Goal: Task Accomplishment & Management: Use online tool/utility

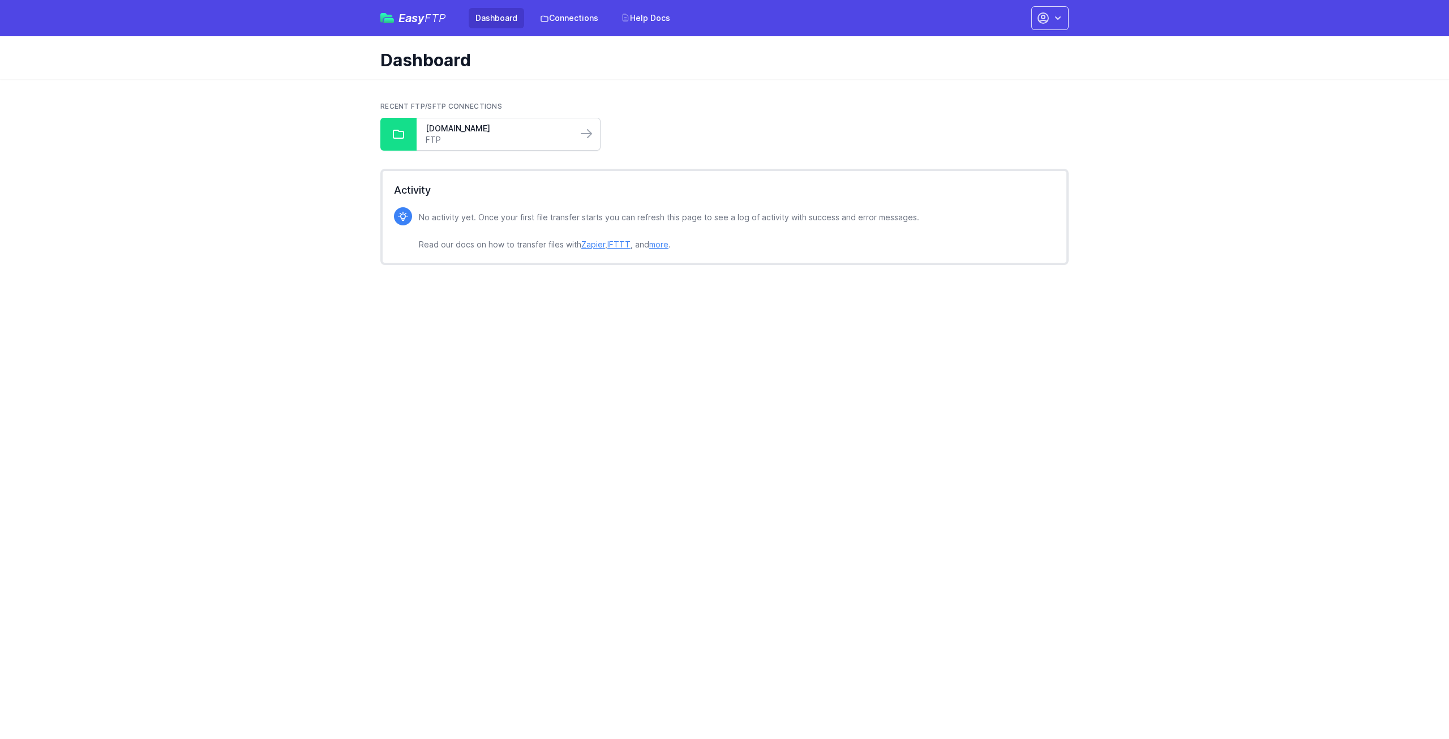
click at [484, 143] on link "FTP" at bounding box center [497, 139] width 143 height 11
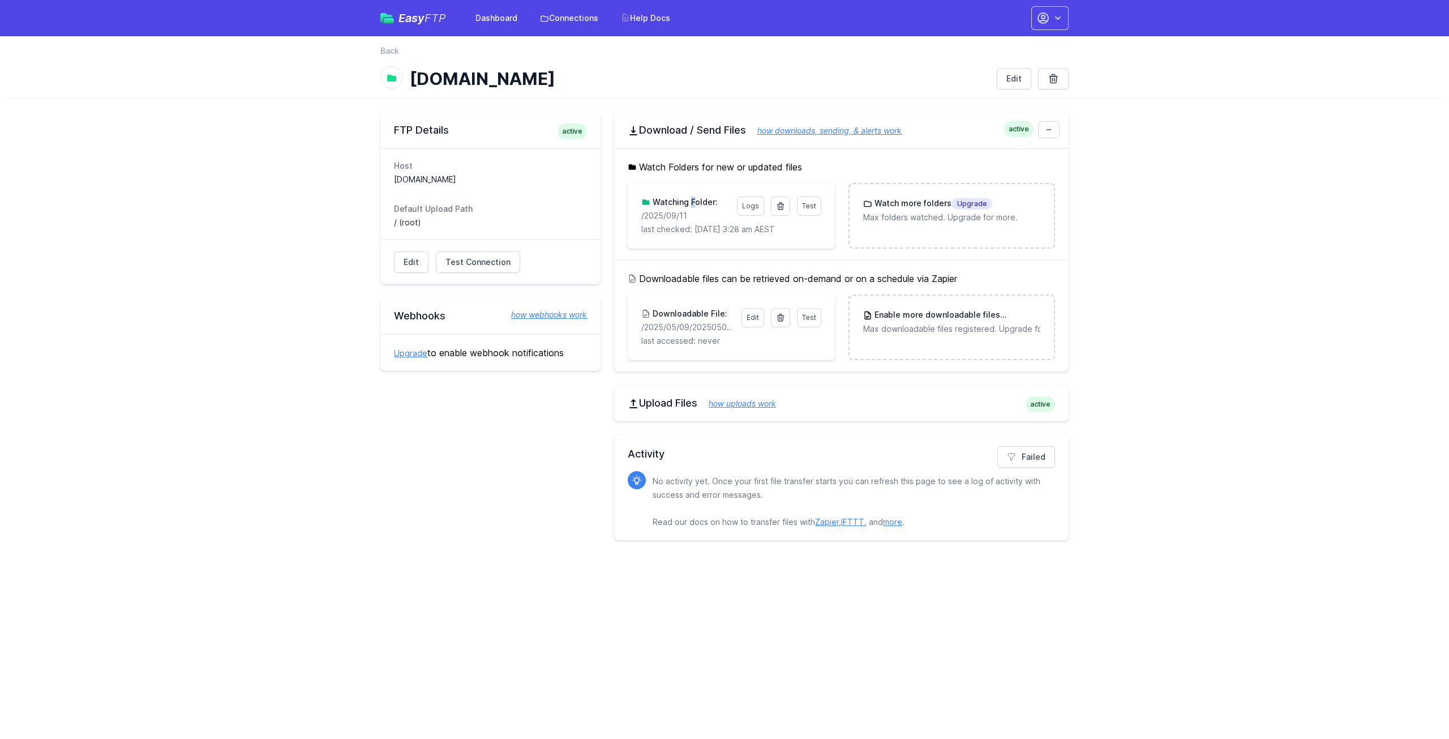
drag, startPoint x: 696, startPoint y: 203, endPoint x: 687, endPoint y: 208, distance: 10.1
click at [688, 208] on div "Test Logs Watching Folder: /2025/09/11 last checked: 9/12/2025 3:28 am AEST" at bounding box center [730, 215] width 179 height 38
click at [688, 210] on p "/2025/09/11" at bounding box center [685, 215] width 88 height 11
drag, startPoint x: 690, startPoint y: 213, endPoint x: 642, endPoint y: 220, distance: 48.6
click at [642, 220] on p "/2025/09/11" at bounding box center [685, 215] width 88 height 11
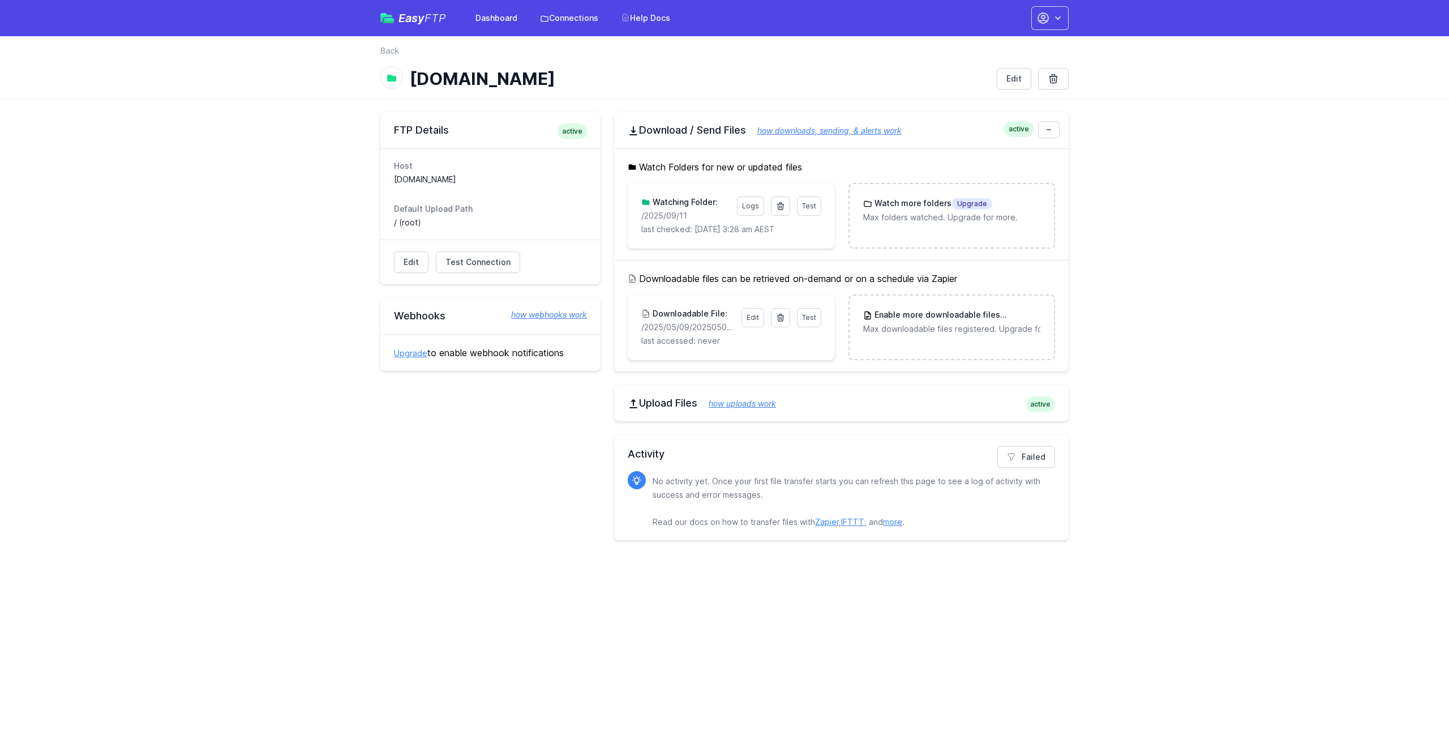
copy p "/2025/09/11"
click at [778, 205] on icon at bounding box center [780, 206] width 9 height 9
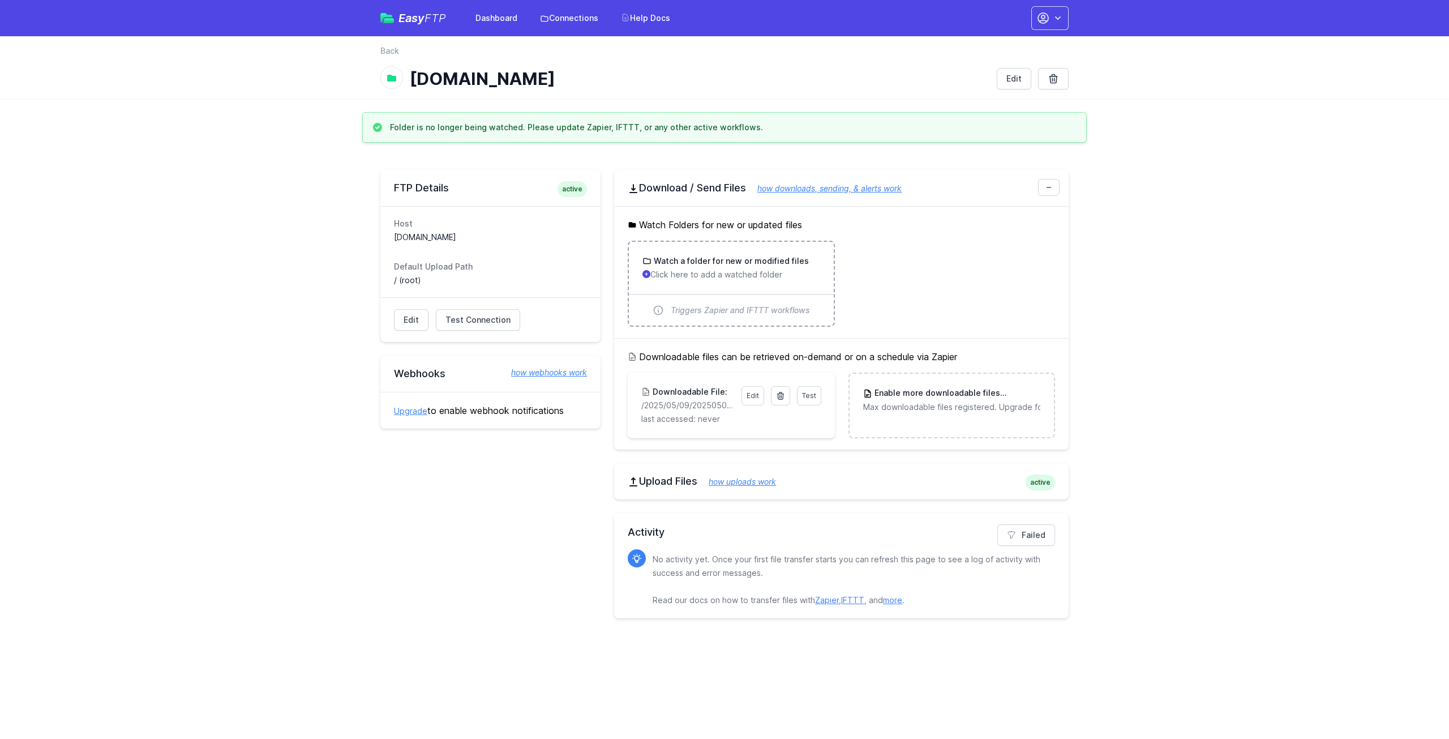
click at [746, 271] on p "Click here to add a watched folder" at bounding box center [731, 274] width 177 height 11
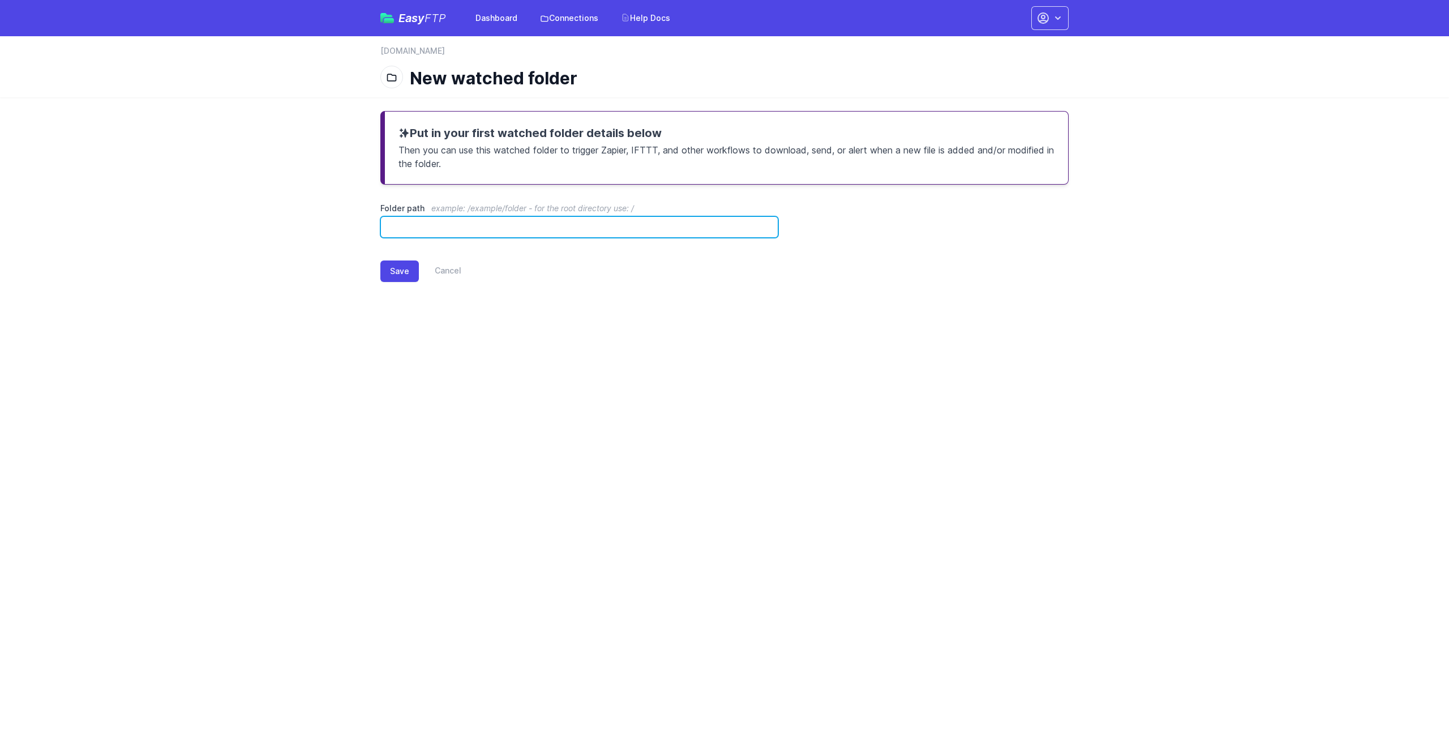
click at [532, 228] on input "Folder path example: /example/folder - for the root directory use: /" at bounding box center [579, 227] width 398 height 22
paste input "**********"
drag, startPoint x: 490, startPoint y: 230, endPoint x: 324, endPoint y: 228, distance: 166.4
click at [324, 228] on main "**********" at bounding box center [724, 205] width 1449 height 216
type input "**********"
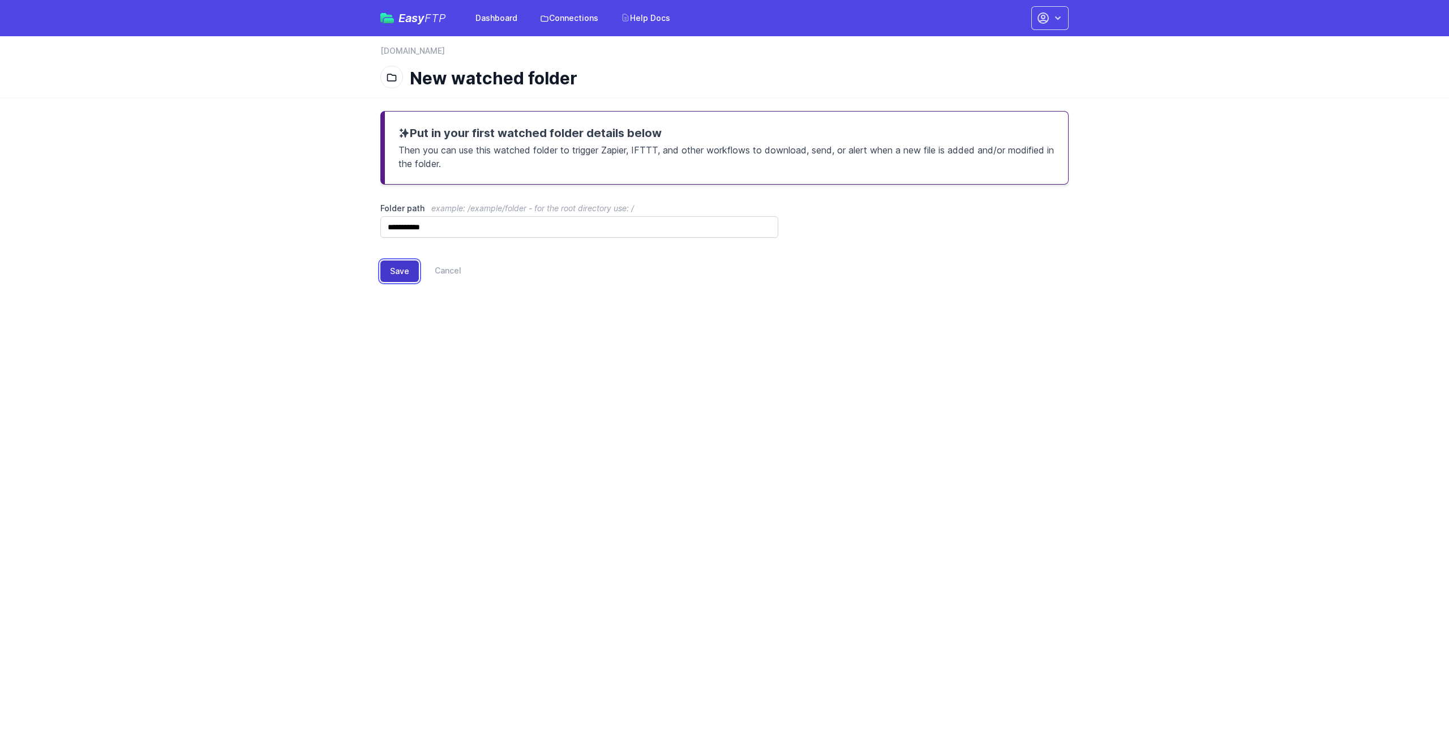
click at [392, 263] on button "Save" at bounding box center [399, 271] width 38 height 22
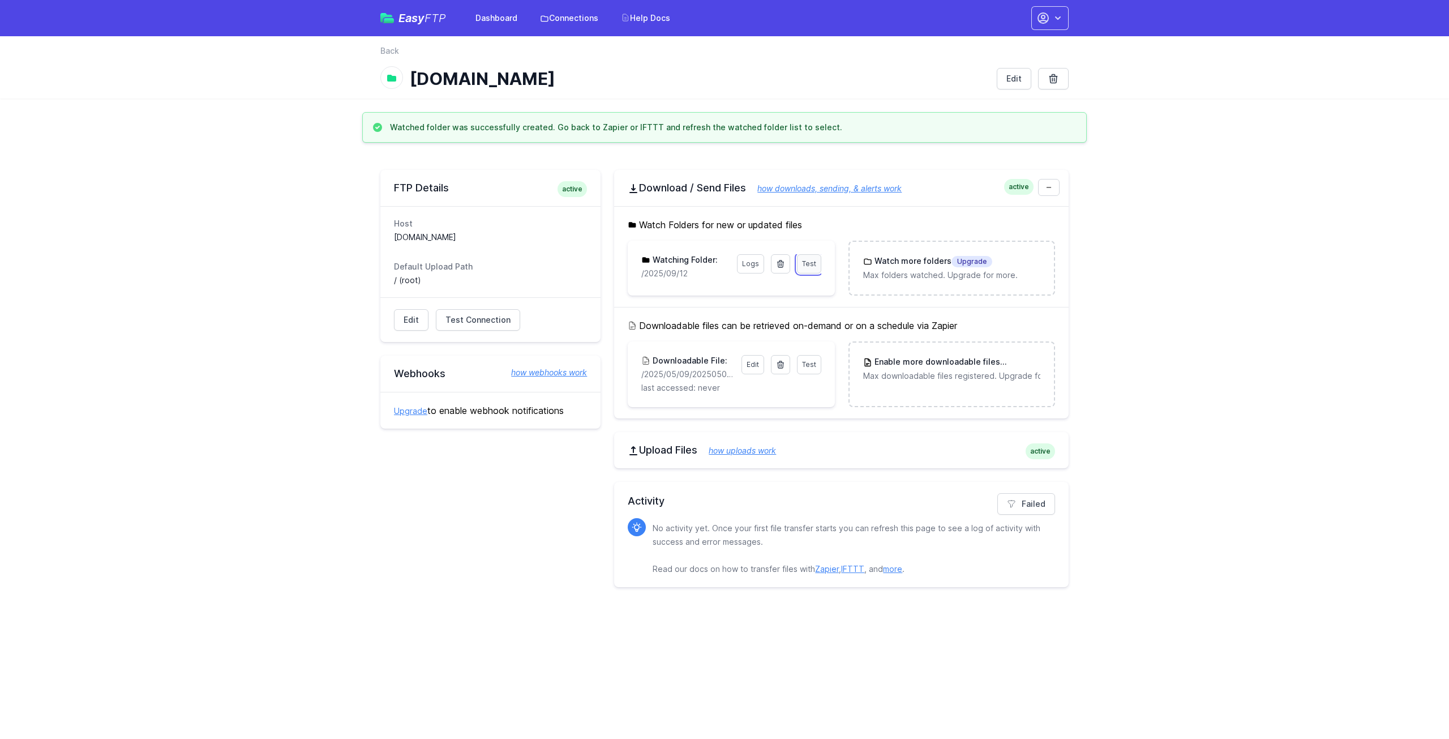
click at [799, 254] on link "Test" at bounding box center [809, 263] width 24 height 19
